Goal: Find specific page/section: Find specific page/section

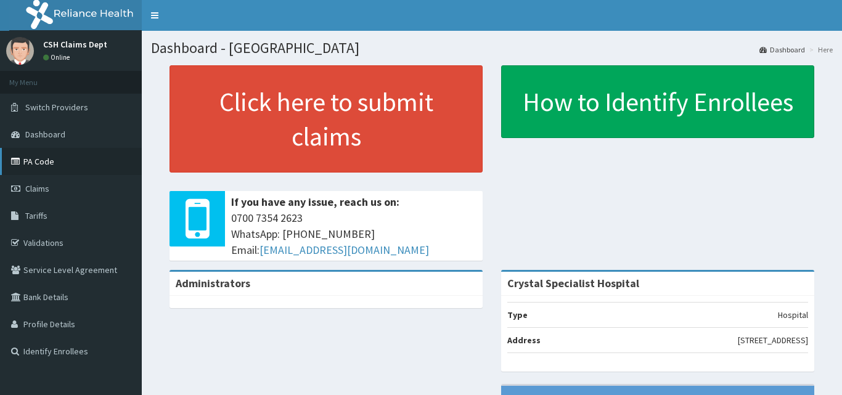
click at [54, 156] on link "PA Code" at bounding box center [71, 161] width 142 height 27
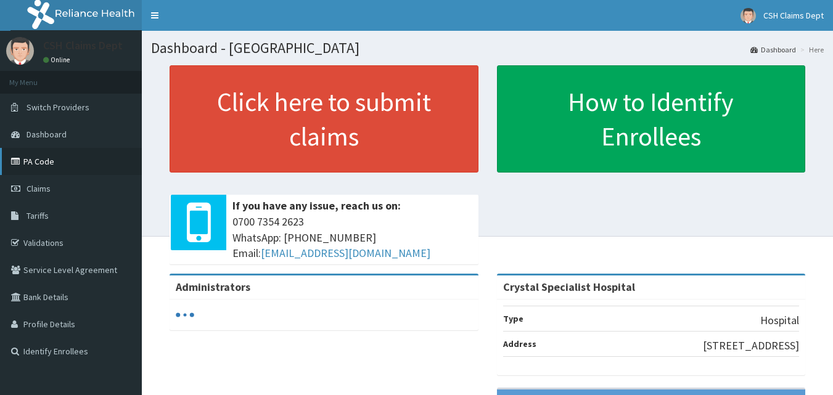
click at [57, 158] on link "PA Code" at bounding box center [71, 161] width 142 height 27
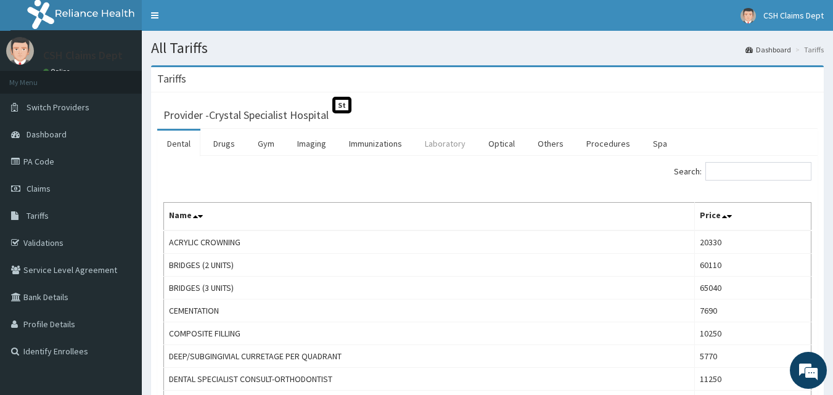
click at [444, 143] on link "Laboratory" at bounding box center [445, 144] width 60 height 26
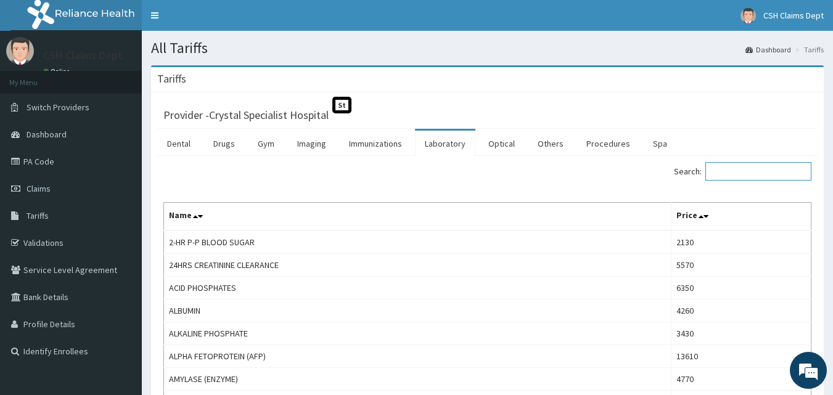
click at [730, 165] on input "Search:" at bounding box center [758, 171] width 106 height 18
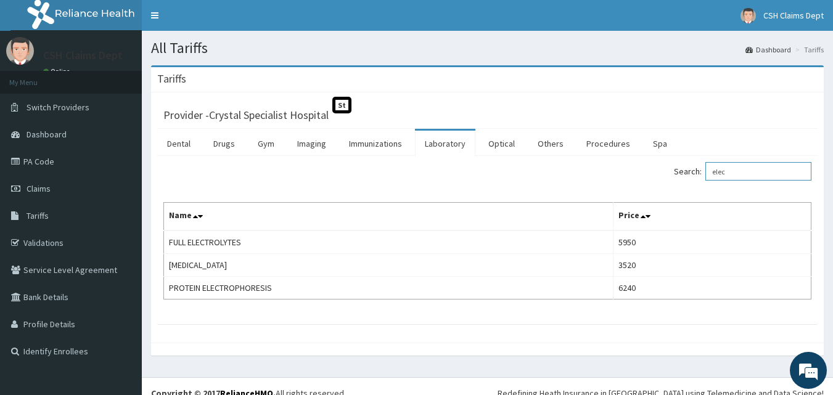
click at [750, 176] on input "elec" at bounding box center [758, 171] width 106 height 18
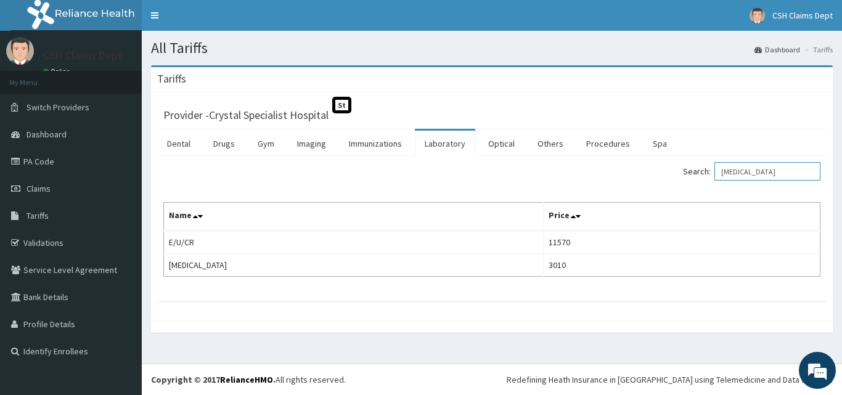
click at [748, 171] on input "urea" at bounding box center [767, 171] width 106 height 18
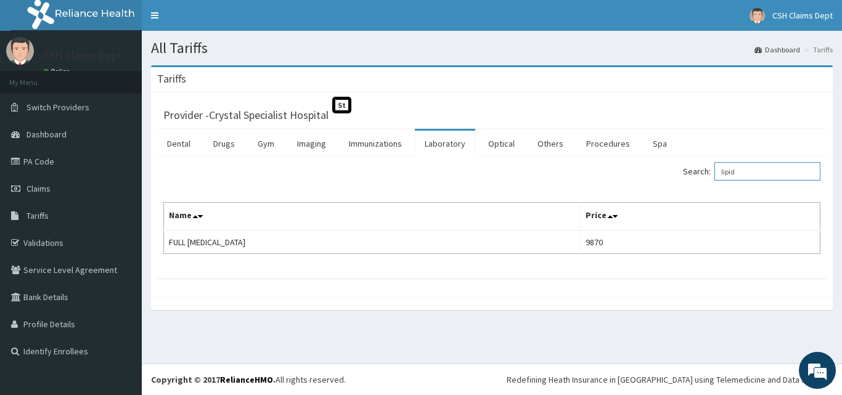
click at [746, 170] on input "lipid" at bounding box center [767, 171] width 106 height 18
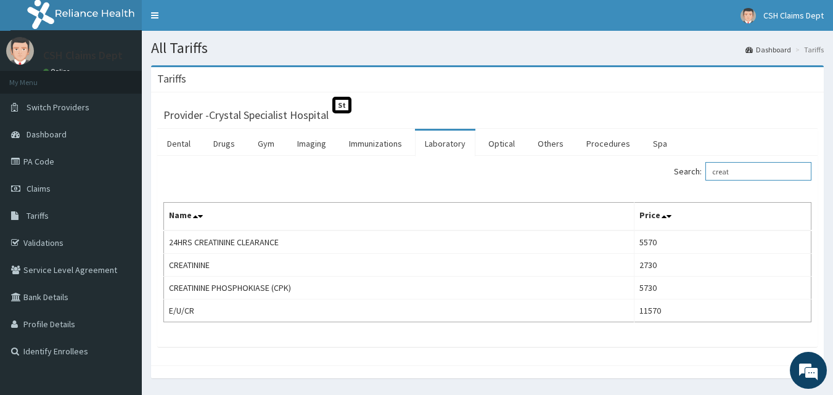
click at [735, 170] on input "creat" at bounding box center [758, 171] width 106 height 18
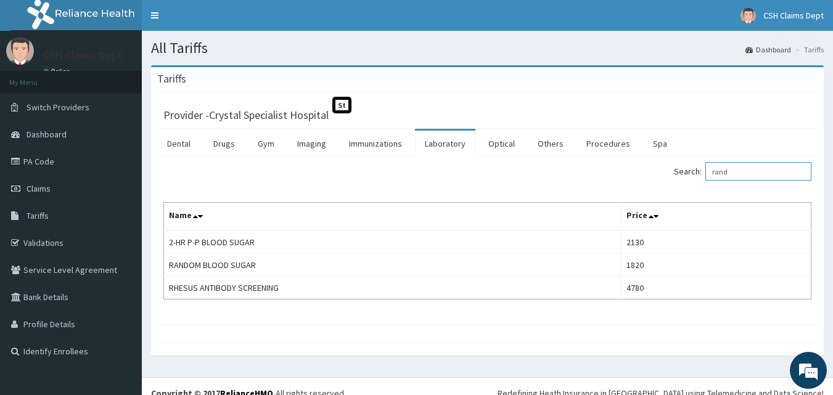
click at [728, 176] on input "rand" at bounding box center [758, 171] width 106 height 18
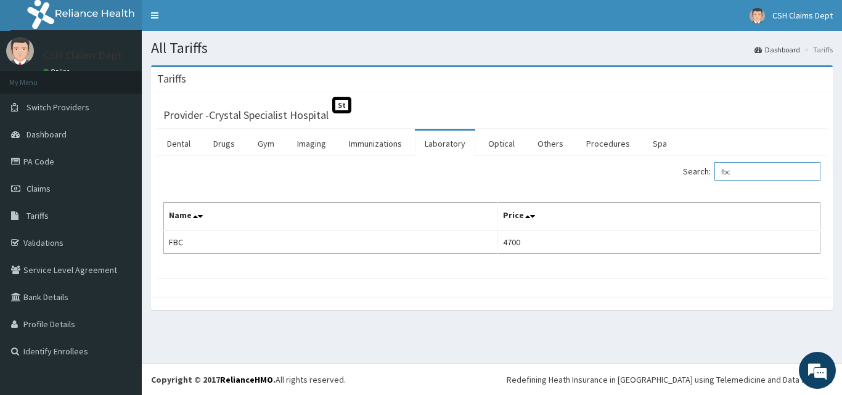
type input "fbc"
click at [314, 149] on link "Imaging" at bounding box center [311, 144] width 49 height 26
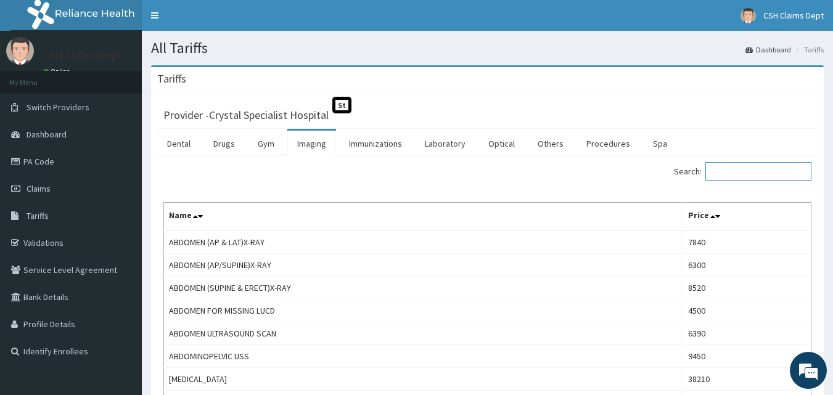
click at [726, 170] on input "Search:" at bounding box center [758, 171] width 106 height 18
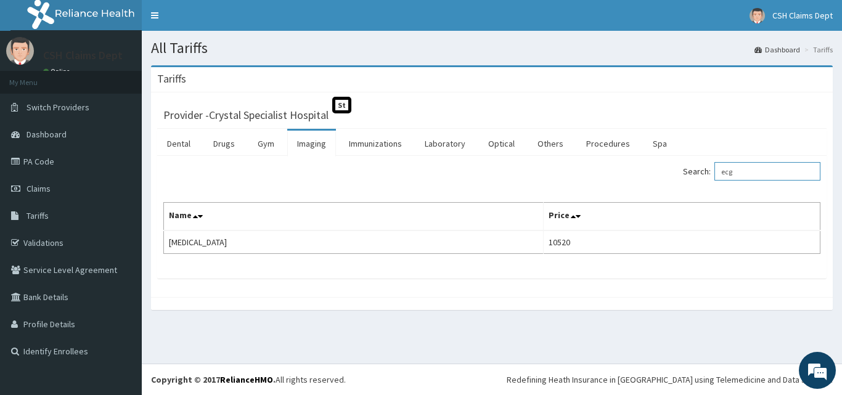
type input "ecg"
